Goal: Check status: Check status

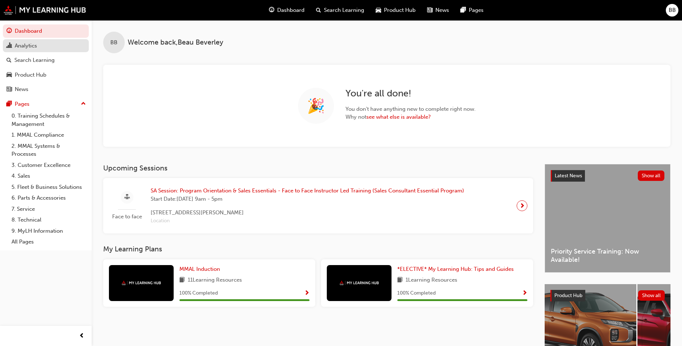
click at [32, 44] on div "Analytics" at bounding box center [26, 46] width 22 height 8
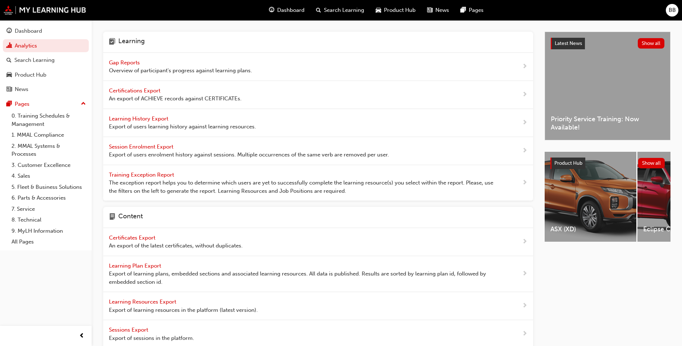
click at [130, 64] on span "Gap Reports" at bounding box center [125, 62] width 32 height 6
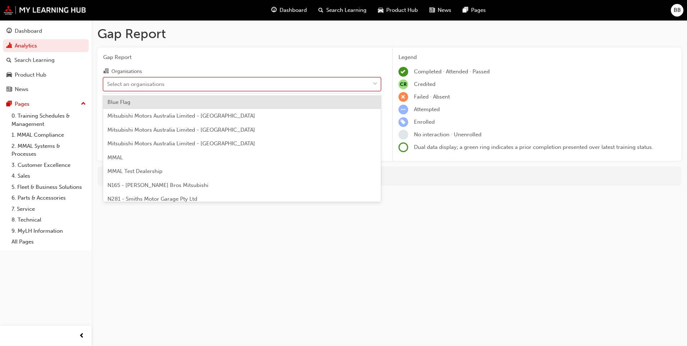
click at [183, 81] on div "Select an organisations" at bounding box center [237, 84] width 266 height 13
click at [108, 81] on input "Organisations option Blue Flag focused, 1 of 202. 202 results available. Use Up…" at bounding box center [107, 84] width 1 height 6
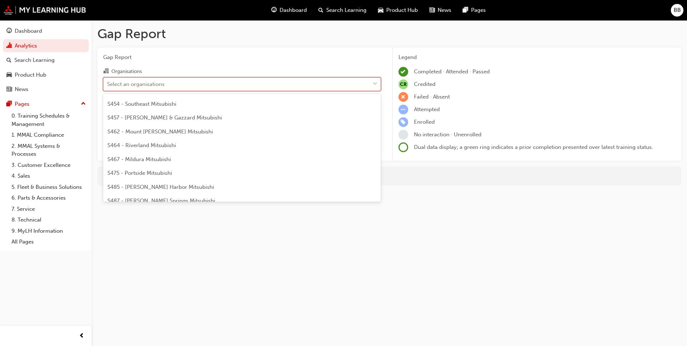
scroll to position [1618, 0]
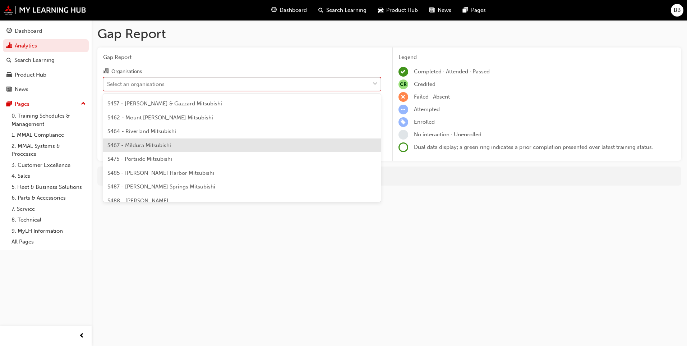
click at [203, 149] on div "S467 - Mildura Mitsubishi" at bounding box center [242, 145] width 278 height 14
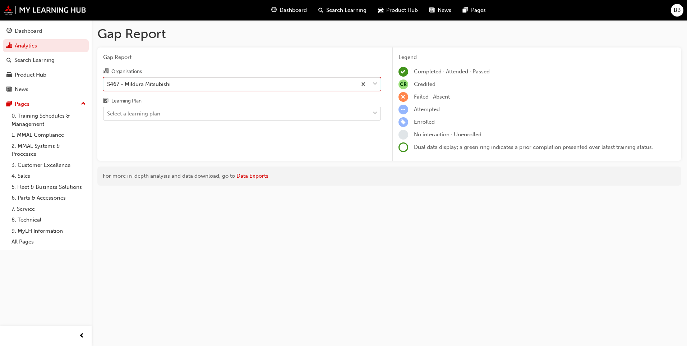
click at [197, 118] on div "Select a learning plan" at bounding box center [237, 113] width 266 height 13
click at [108, 116] on input "Learning Plan Select a learning plan" at bounding box center [107, 113] width 1 height 6
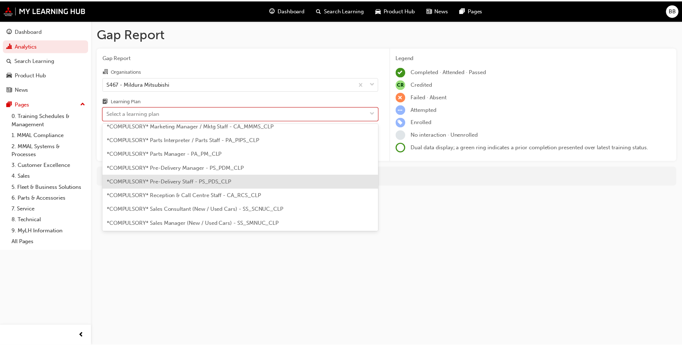
scroll to position [180, 0]
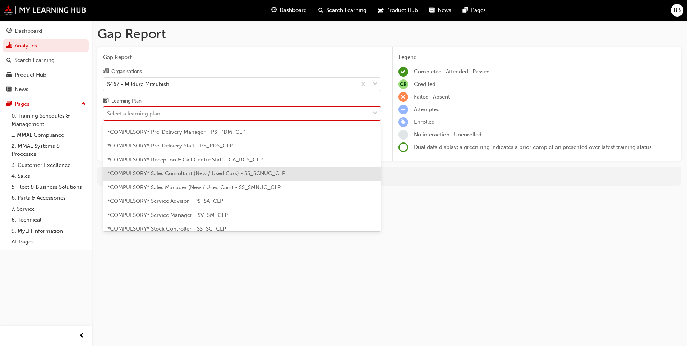
click at [205, 169] on div "*COMPULSORY* Sales Consultant (New / Used Cars) - SS_SCNUC_CLP" at bounding box center [242, 173] width 278 height 14
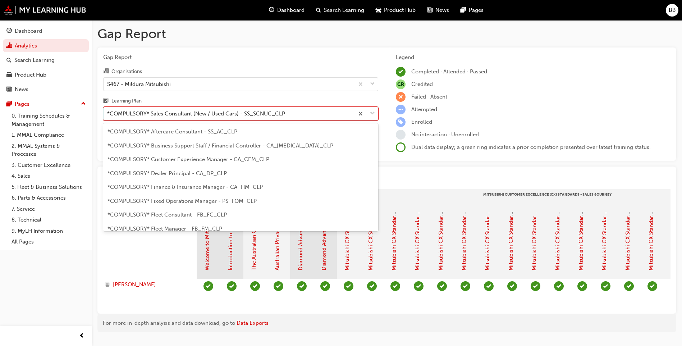
click at [214, 118] on div "*COMPULSORY* Sales Consultant (New / Used Cars) - SS_SCNUC_CLP" at bounding box center [196, 114] width 178 height 8
click at [108, 116] on input "Learning Plan option *COMPULSORY* Sales Consultant (New / Used Cars) - SS_SCNUC…" at bounding box center [107, 113] width 1 height 6
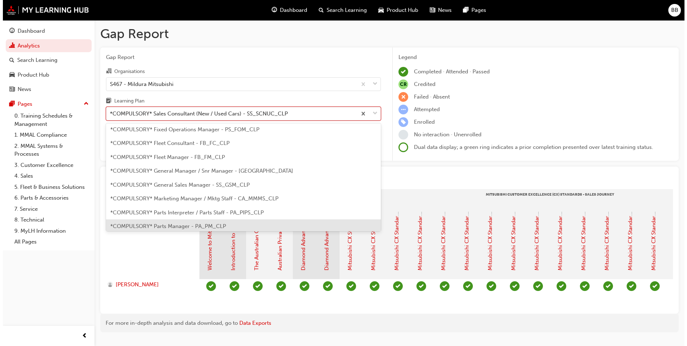
scroll to position [62, 0]
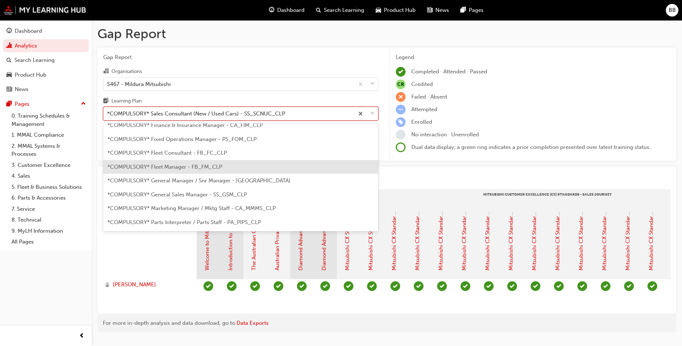
click at [208, 162] on div "*COMPULSORY* Fleet Manager - FB_FM_CLP" at bounding box center [240, 167] width 275 height 14
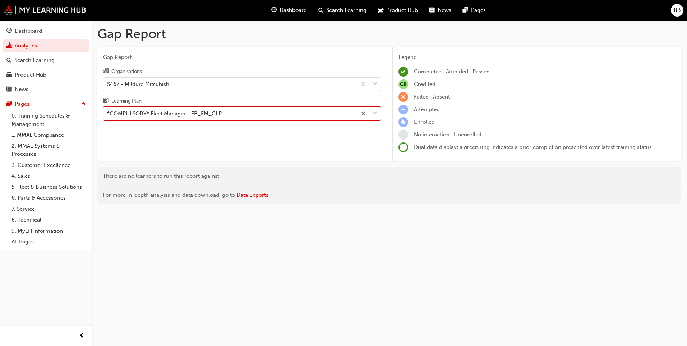
click at [218, 116] on div "*COMPULSORY* Fleet Manager - FB_FM_CLP" at bounding box center [164, 114] width 115 height 8
click at [108, 116] on input "Learning Plan option *COMPULSORY* Fleet Manager - FB_FM_CLP, selected. 0 result…" at bounding box center [107, 113] width 1 height 6
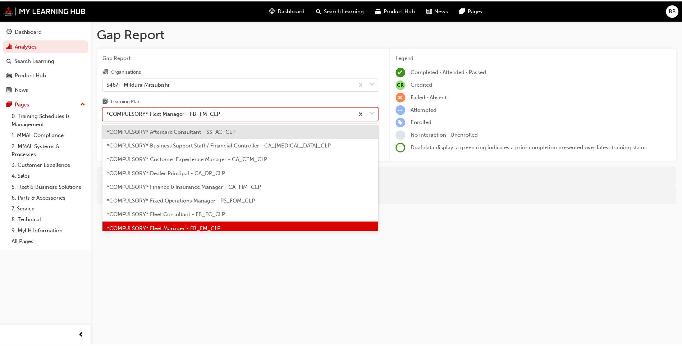
scroll to position [9, 0]
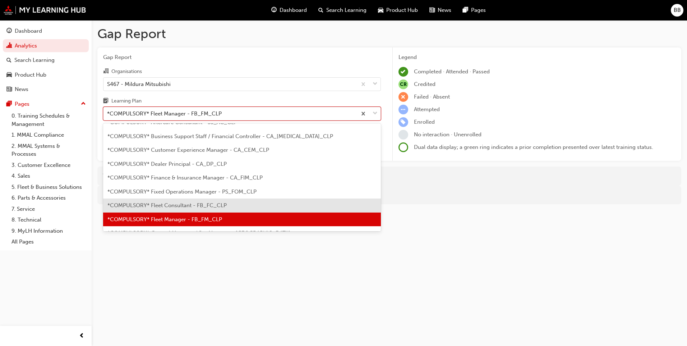
click at [193, 206] on span "*COMPULSORY* Fleet Consultant - FB_FC_CLP" at bounding box center [166, 205] width 119 height 6
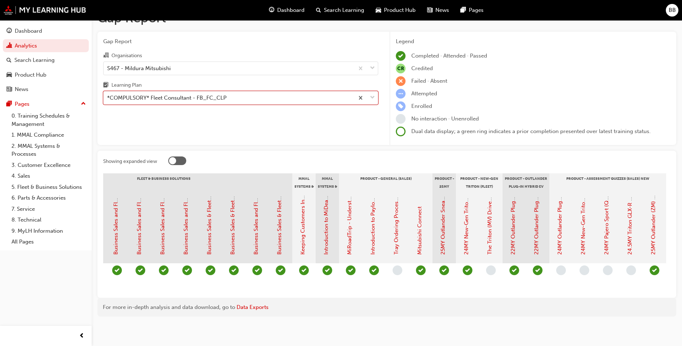
scroll to position [0, 741]
